Goal: Obtain resource: Download file/media

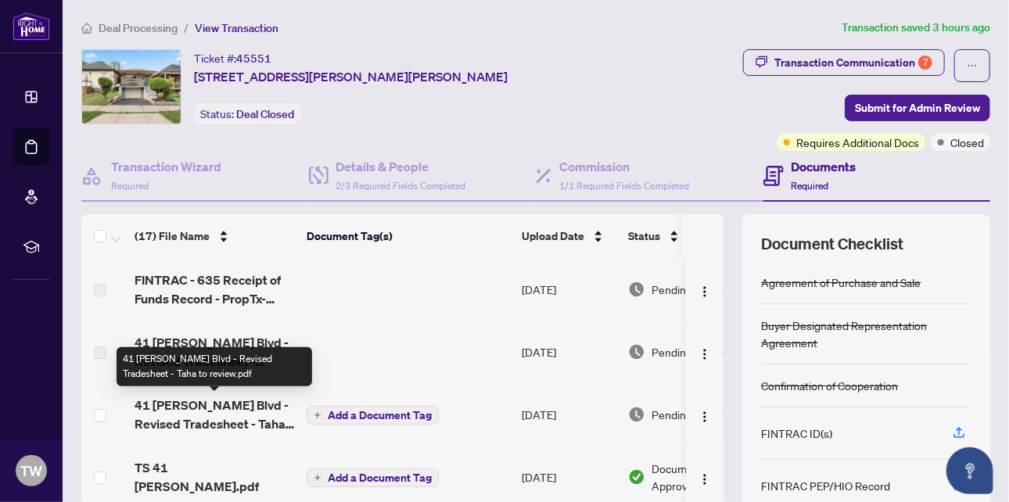
click at [203, 415] on span "41 [PERSON_NAME] Blvd - Revised Tradesheet - Taha to review.pdf" at bounding box center [214, 415] width 160 height 38
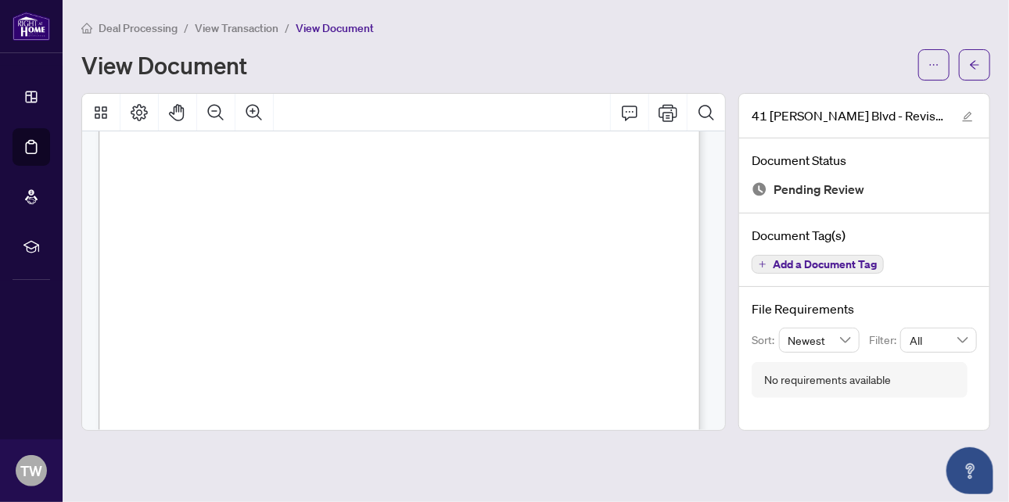
scroll to position [210, 0]
click at [238, 25] on span "View Transaction" at bounding box center [237, 28] width 84 height 14
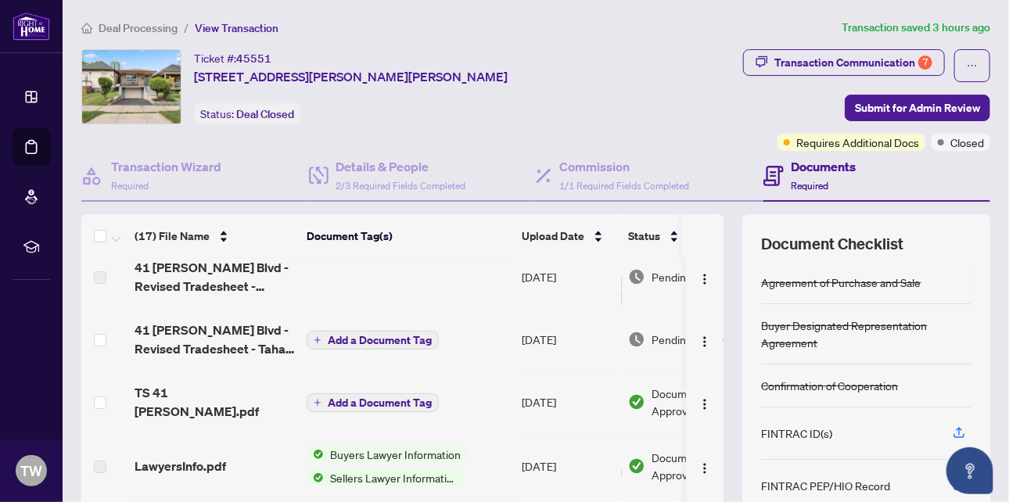
scroll to position [156, 0]
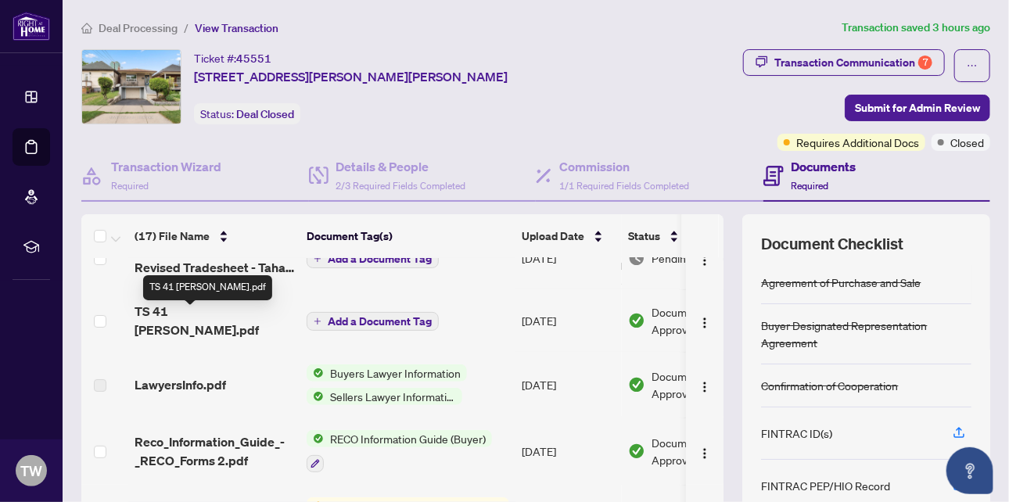
click at [208, 322] on span "TS 41 [PERSON_NAME].pdf" at bounding box center [214, 321] width 160 height 38
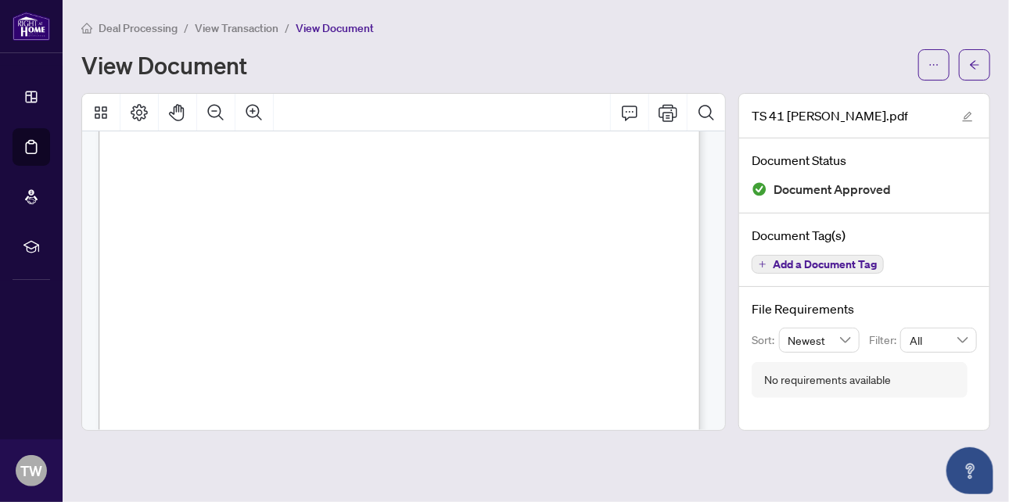
scroll to position [469, 0]
click at [235, 23] on span "View Transaction" at bounding box center [237, 28] width 84 height 14
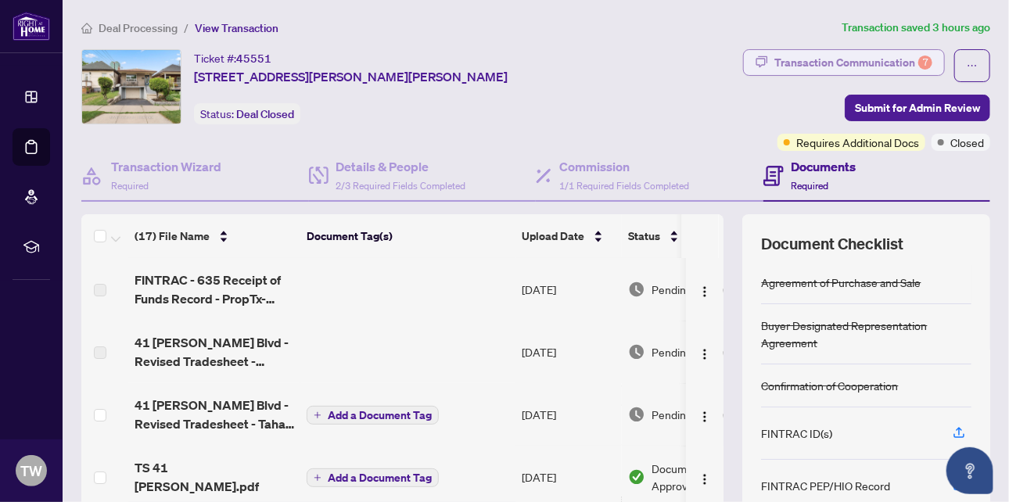
click at [918, 64] on div "7" at bounding box center [925, 63] width 14 height 14
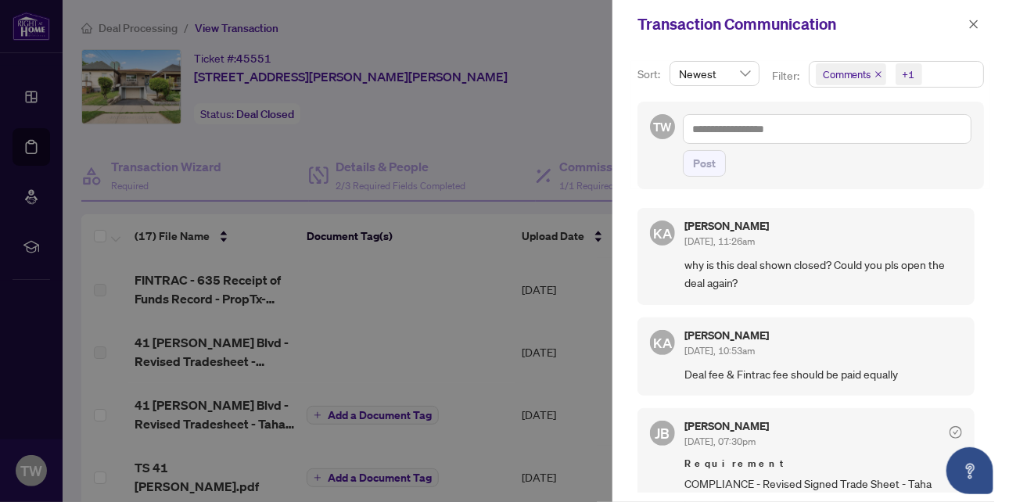
click at [903, 74] on div "+1" at bounding box center [908, 74] width 13 height 16
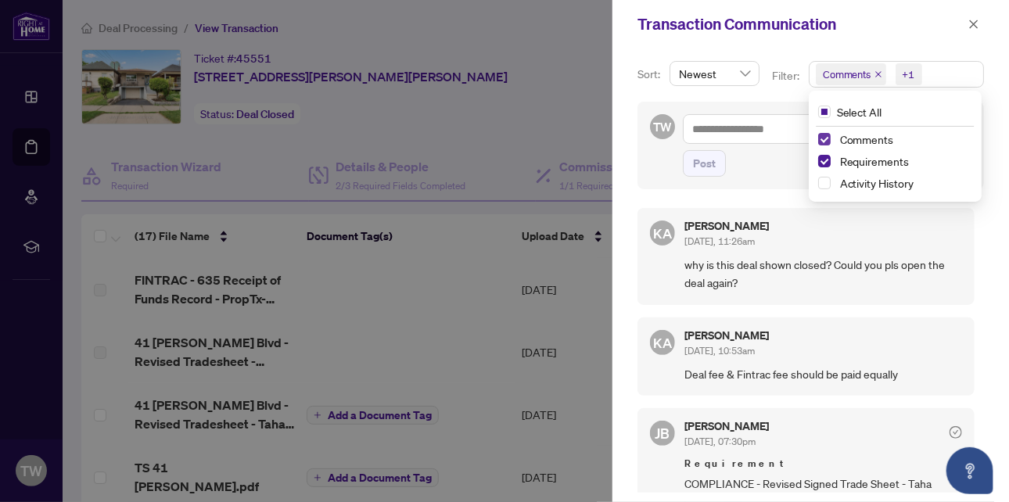
click at [826, 138] on span "Select Comments" at bounding box center [824, 139] width 13 height 13
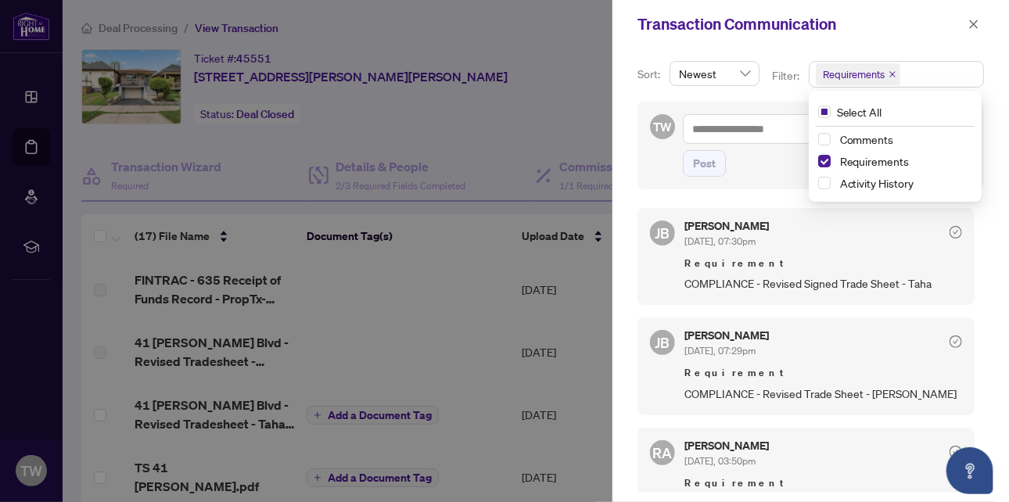
scroll to position [156, 0]
